Goal: Task Accomplishment & Management: Manage account settings

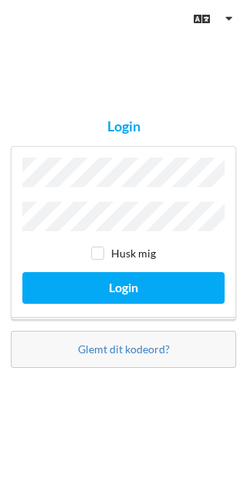
click at [124, 304] on button "Login" at bounding box center [123, 288] width 202 height 32
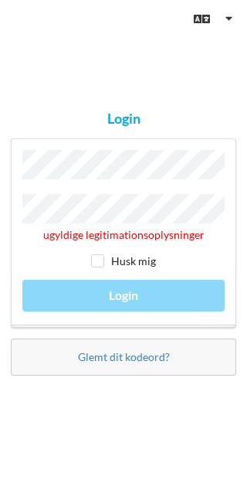
click at [102, 267] on input "checkbox" at bounding box center [97, 260] width 13 height 13
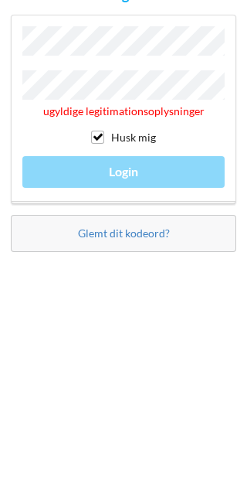
scroll to position [69, 0]
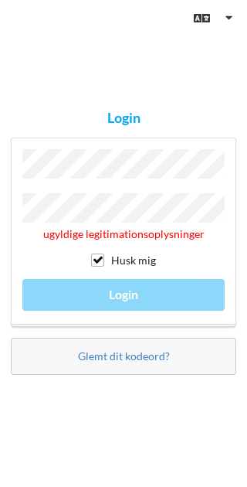
click at [138, 263] on div "ugyldige legitimationsoplysninger Husk mig Login" at bounding box center [124, 232] width 226 height 189
click at [142, 207] on div "ugyldige legitimationsoplysninger Husk mig Login" at bounding box center [124, 232] width 226 height 189
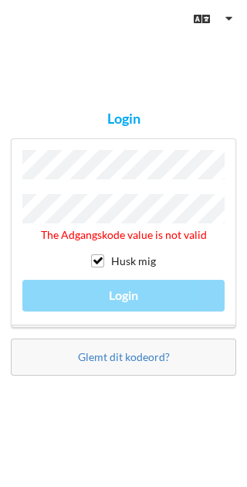
click at [97, 254] on input "checkbox" at bounding box center [97, 260] width 13 height 13
checkbox input "false"
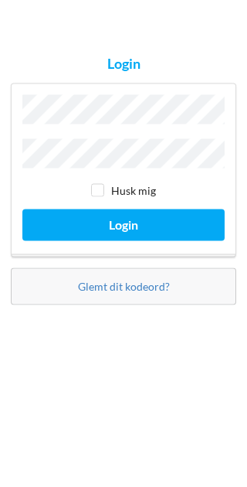
click at [147, 272] on button "Login" at bounding box center [123, 288] width 202 height 32
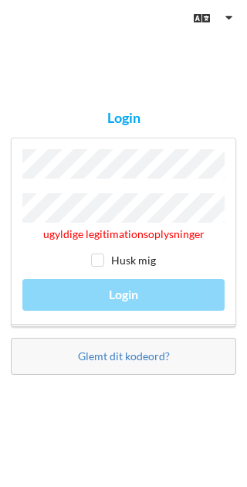
click at [166, 350] on link "Glemt dit kodeord?" at bounding box center [124, 356] width 92 height 13
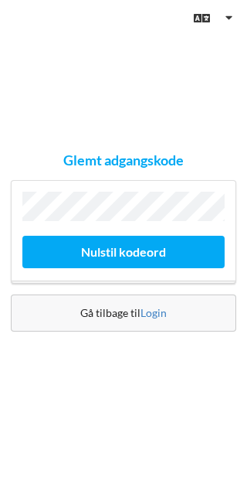
click at [142, 236] on button "Nulstil kodeord" at bounding box center [123, 252] width 202 height 32
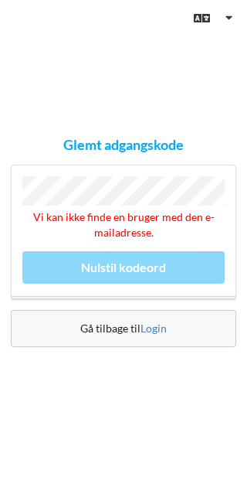
click at [156, 322] on link "Login" at bounding box center [154, 328] width 26 height 13
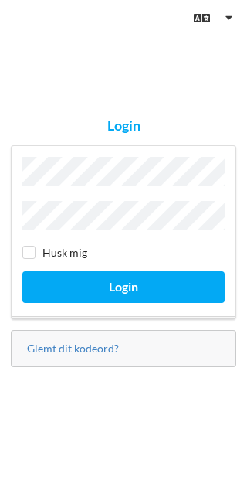
click at [145, 272] on button "Login" at bounding box center [123, 288] width 202 height 32
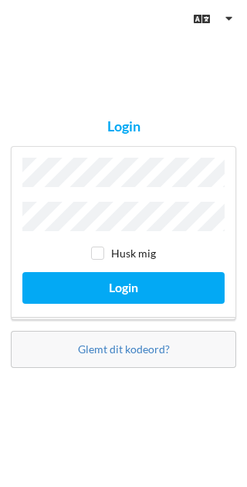
click at [121, 304] on button "Login" at bounding box center [123, 288] width 202 height 32
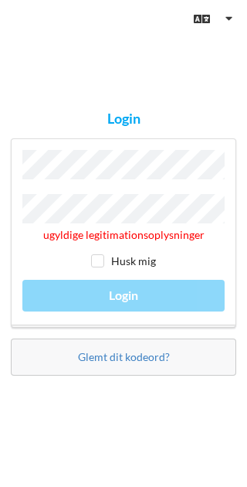
click at [104, 267] on input "checkbox" at bounding box center [97, 260] width 13 height 13
checkbox input "true"
click at [128, 322] on div "ugyldige legitimationsoplysninger Husk mig Login" at bounding box center [124, 232] width 226 height 189
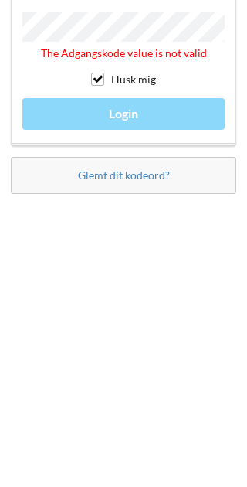
click at [141, 350] on link "Glemt dit kodeord?" at bounding box center [124, 356] width 92 height 13
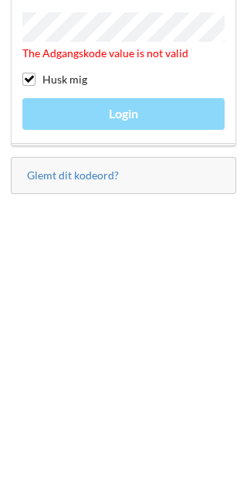
scroll to position [69, 0]
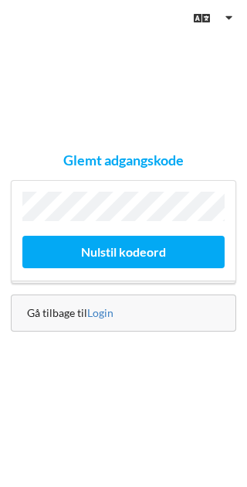
click at [144, 236] on button "Nulstil kodeord" at bounding box center [123, 252] width 202 height 32
click at [142, 236] on button "Nulstil kodeord" at bounding box center [123, 252] width 202 height 32
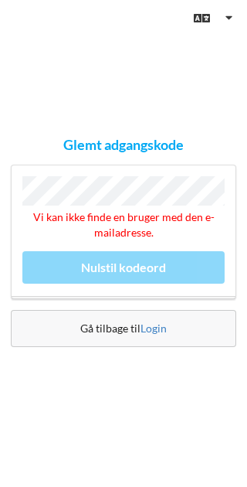
click at [164, 322] on link "Login" at bounding box center [154, 328] width 26 height 13
